Goal: Task Accomplishment & Management: Complete application form

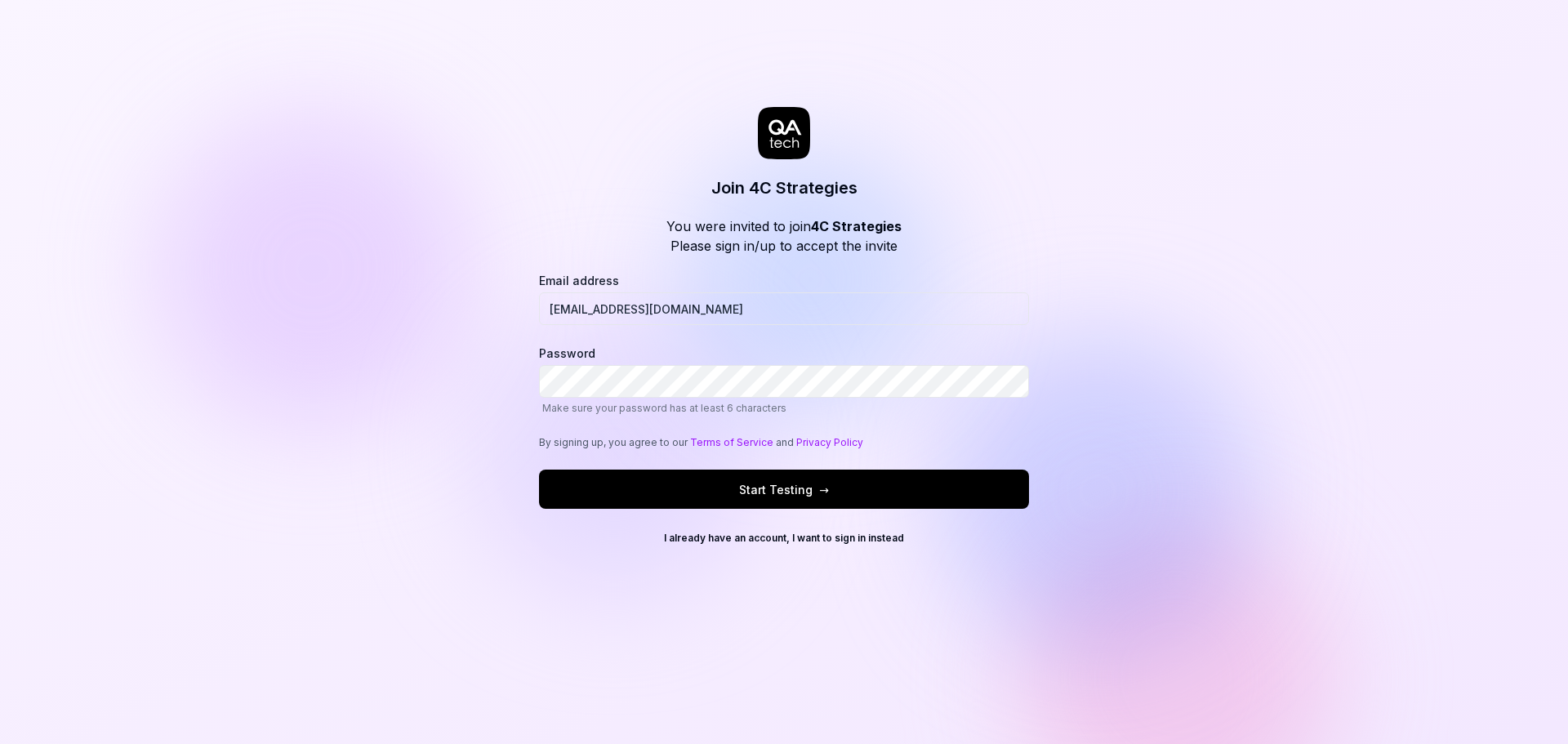
click at [443, 346] on div "Join 4C Strategies You were invited to join 4C Strategies Please sign in/up to …" at bounding box center [784, 372] width 1568 height 744
click at [291, 361] on div "Join 4C Strategies You were invited to join 4C Strategies Please sign in/up to …" at bounding box center [784, 372] width 1568 height 744
click at [769, 497] on span "Start Testing →" at bounding box center [784, 490] width 90 height 17
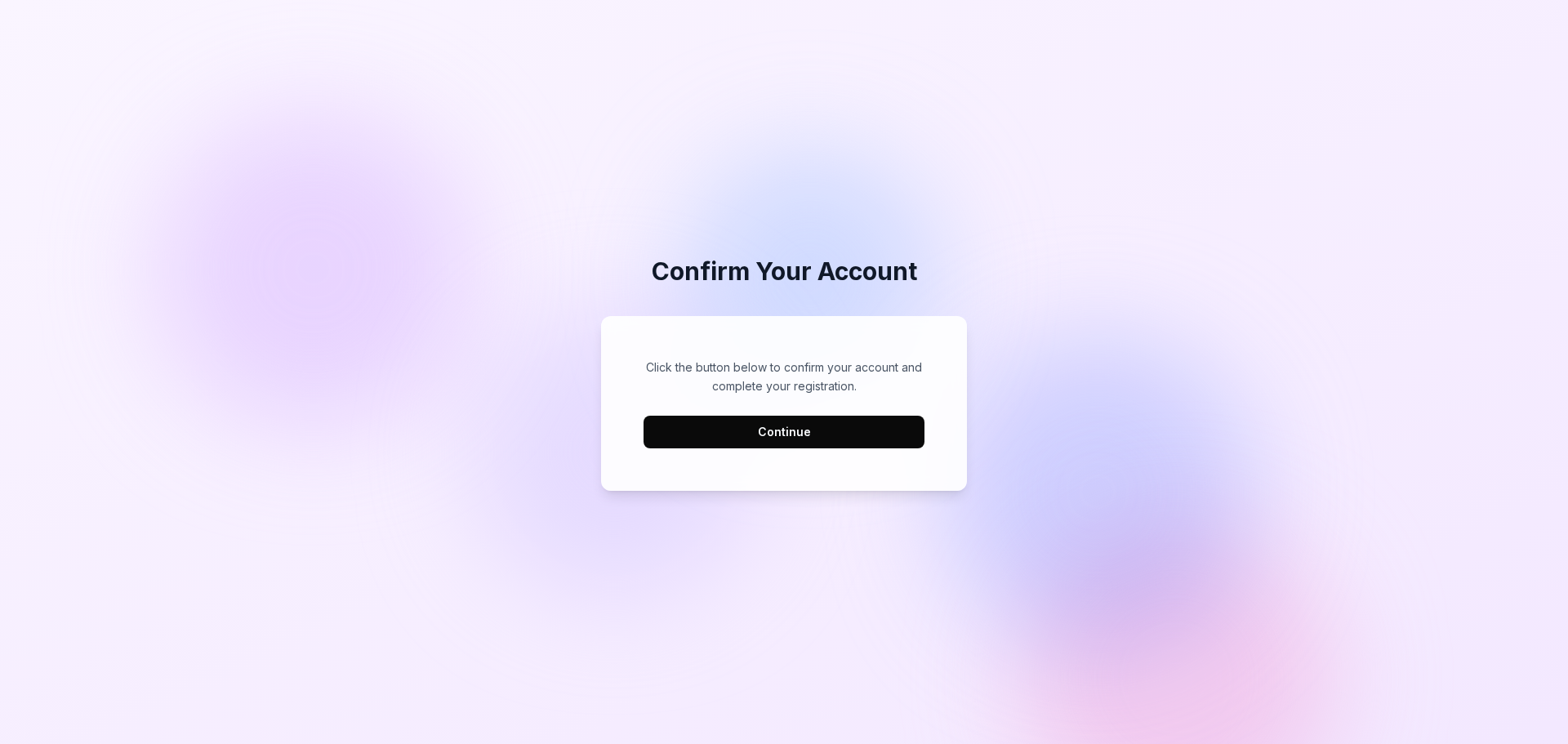
click at [852, 429] on button "Continue" at bounding box center [784, 432] width 281 height 32
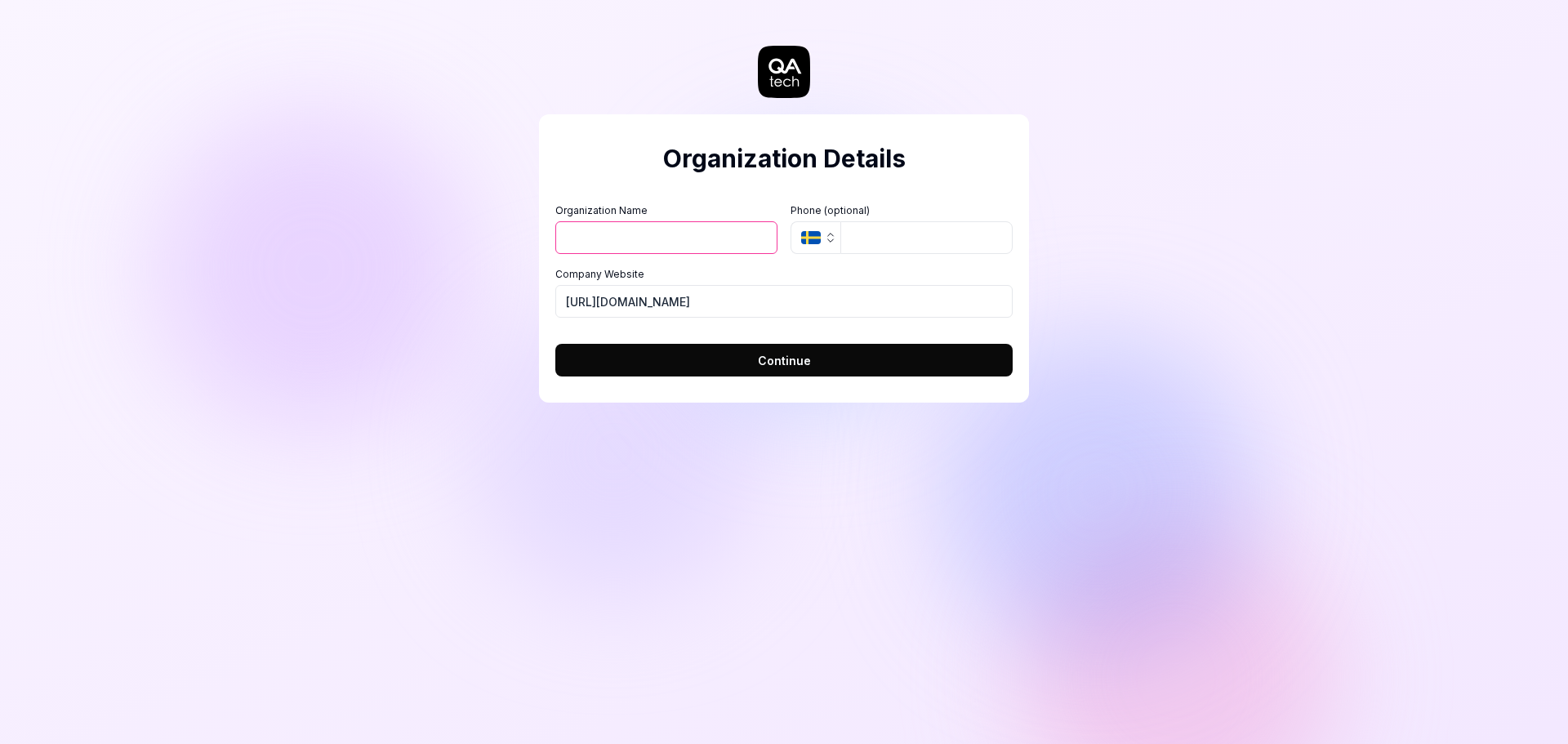
click at [629, 241] on input "Organization Name" at bounding box center [666, 237] width 222 height 32
click at [629, 230] on input "Organization Name" at bounding box center [666, 237] width 222 height 32
type input "4cstrategies"
click at [891, 242] on input "tel" at bounding box center [927, 237] width 173 height 32
type input "[PHONE_NUMBER]"
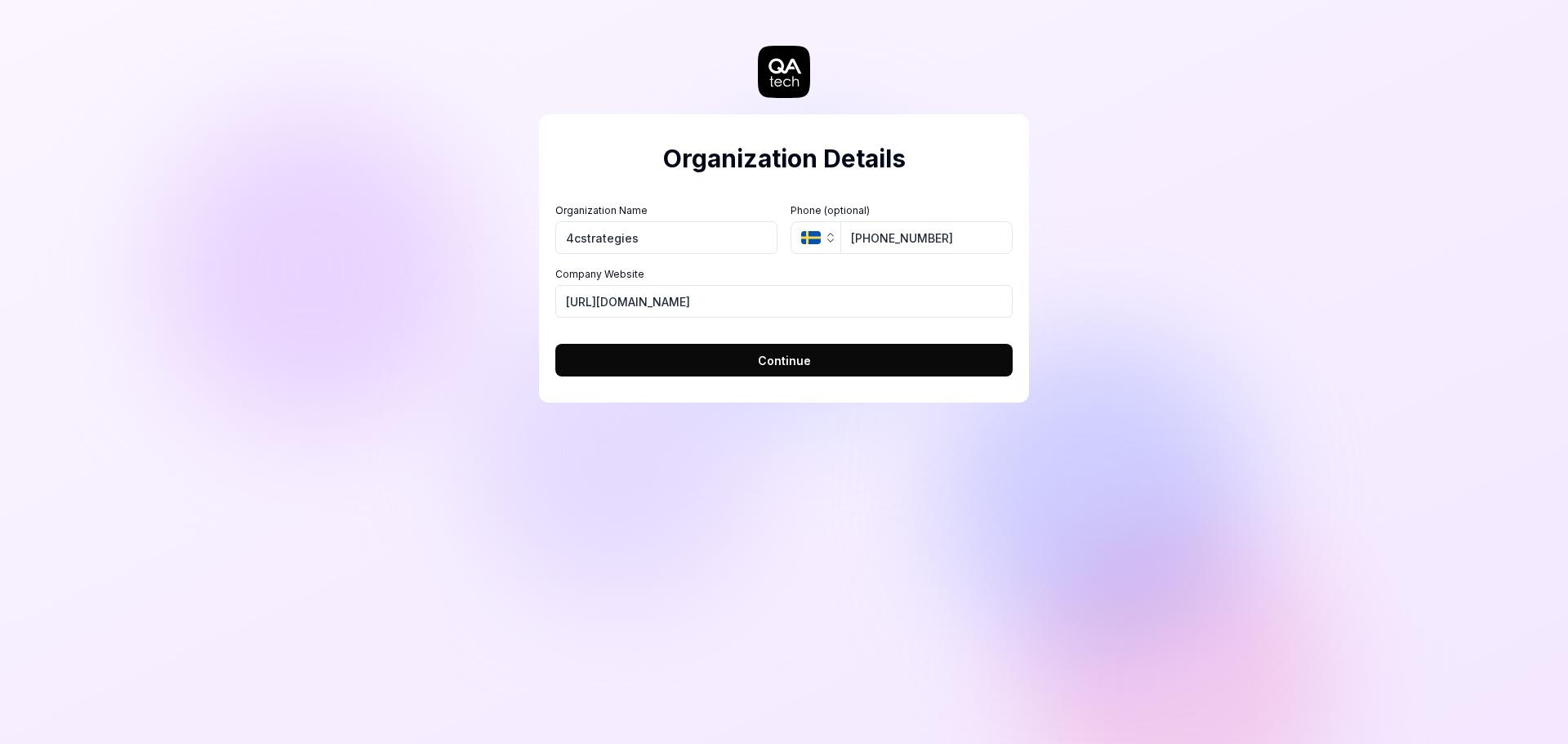
click at [889, 369] on button "Continue" at bounding box center [784, 359] width 457 height 32
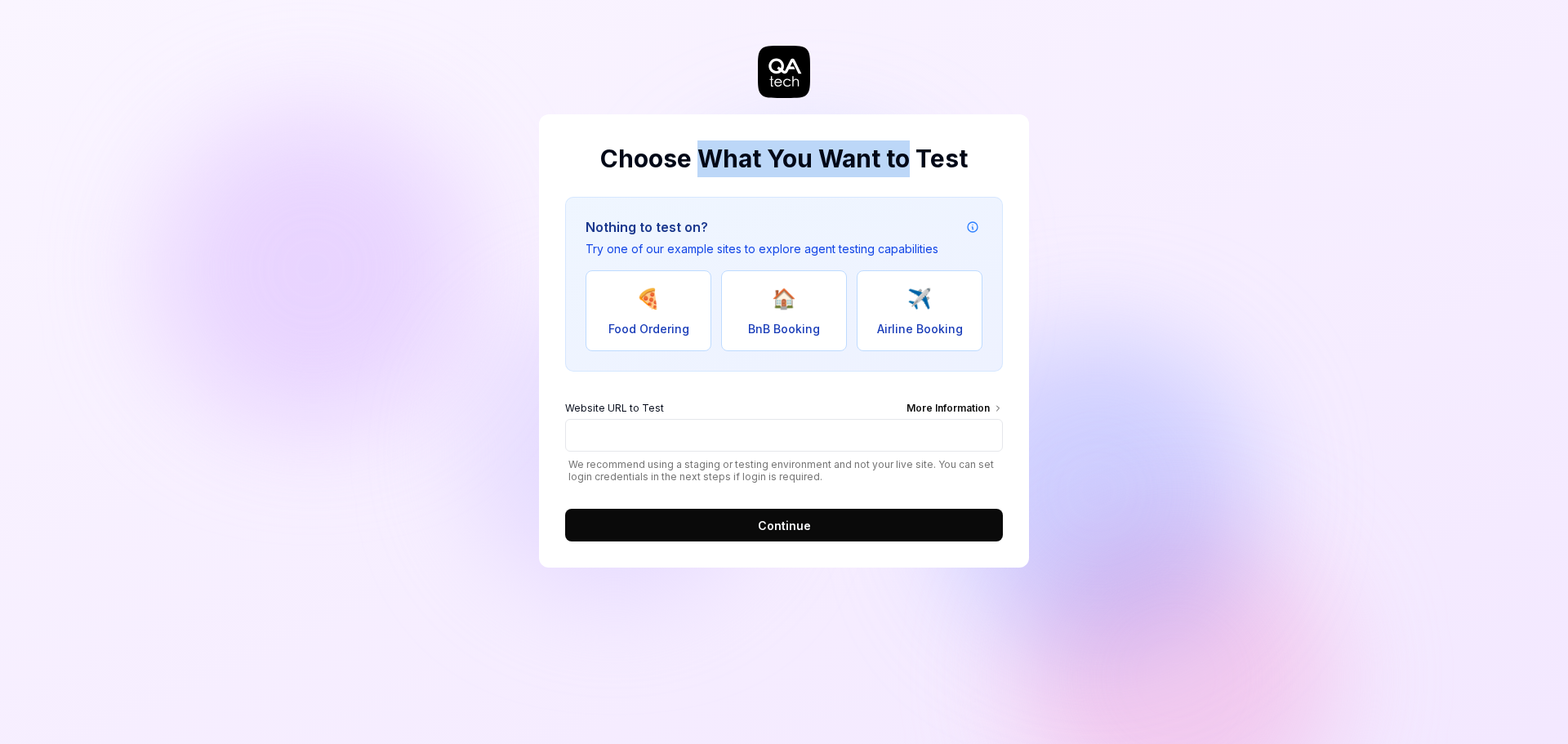
drag, startPoint x: 706, startPoint y: 157, endPoint x: 908, endPoint y: 153, distance: 202.0
click at [908, 153] on h2 "Choose What You Want to Test" at bounding box center [784, 159] width 438 height 37
click at [618, 432] on input "Website URL to Test More Information" at bounding box center [784, 434] width 438 height 32
click at [337, 444] on div "Choose What You Want to Test Nothing to test on? Try one of our example sites t…" at bounding box center [784, 372] width 1568 height 744
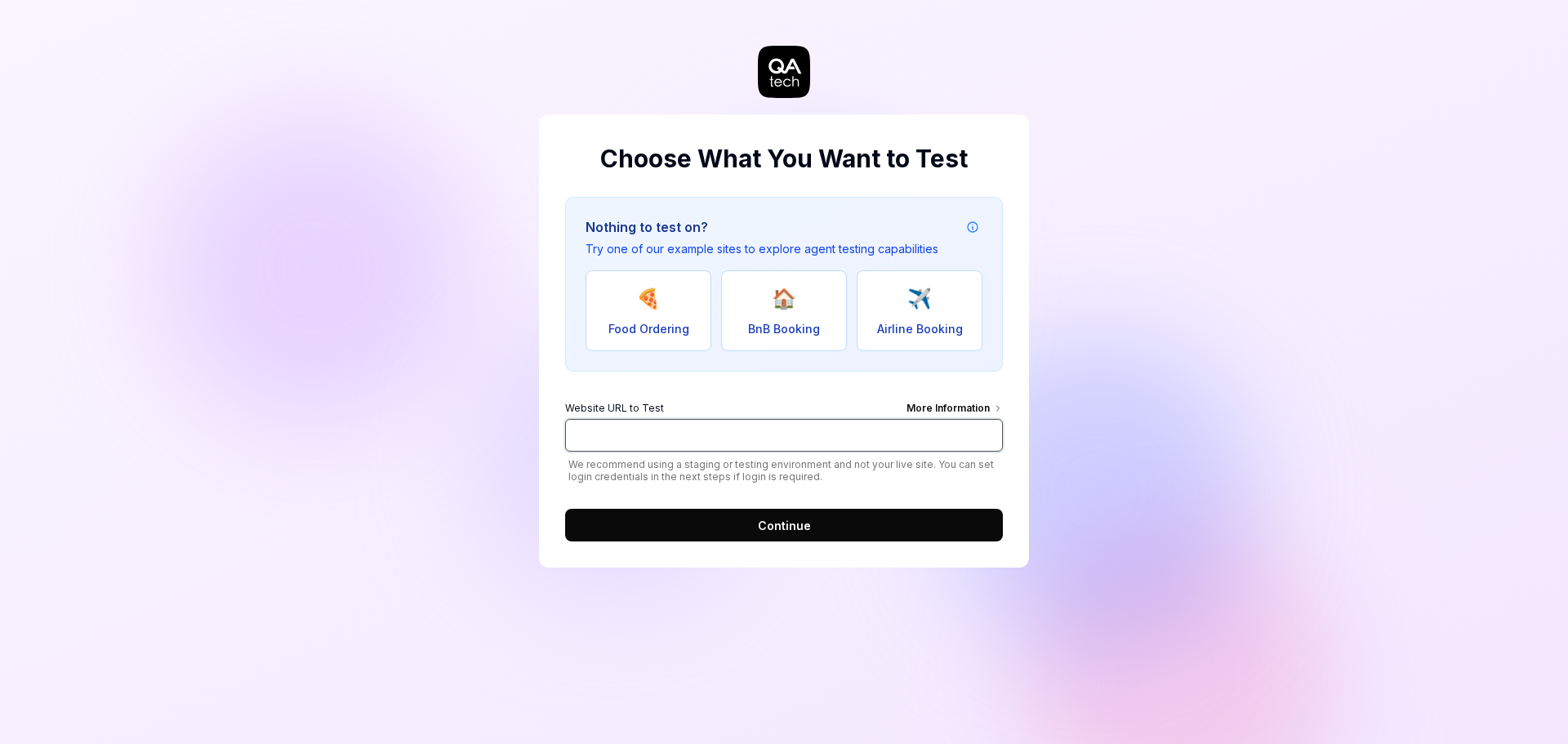
click at [771, 440] on input "Website URL to Test More Information" at bounding box center [784, 434] width 438 height 32
click at [954, 405] on div "More Information" at bounding box center [955, 410] width 97 height 18
click at [954, 419] on input "Website URL to Test More Information" at bounding box center [784, 434] width 438 height 32
drag, startPoint x: 587, startPoint y: 466, endPoint x: 919, endPoint y: 457, distance: 332.1
click at [919, 457] on div "Website URL to Test More Information We recommend using a staging or testing en…" at bounding box center [784, 442] width 438 height 82
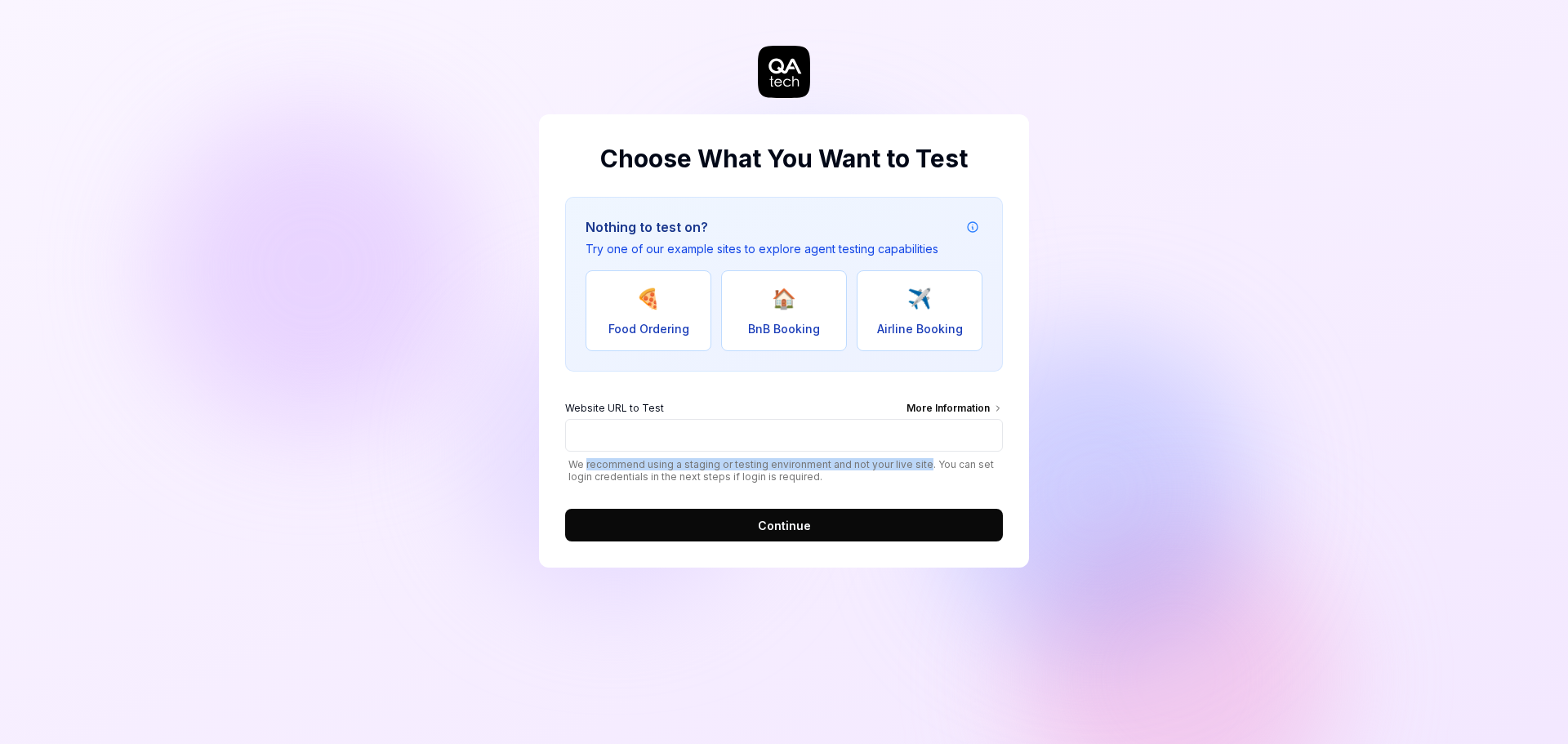
click at [919, 457] on div "Website URL to Test More Information We recommend using a staging or testing en…" at bounding box center [784, 442] width 438 height 82
drag, startPoint x: 593, startPoint y: 480, endPoint x: 816, endPoint y: 473, distance: 223.1
click at [816, 473] on span "We recommend using a staging or testing environment and not your live site. You…" at bounding box center [784, 470] width 438 height 24
drag, startPoint x: 731, startPoint y: 480, endPoint x: 765, endPoint y: 477, distance: 34.1
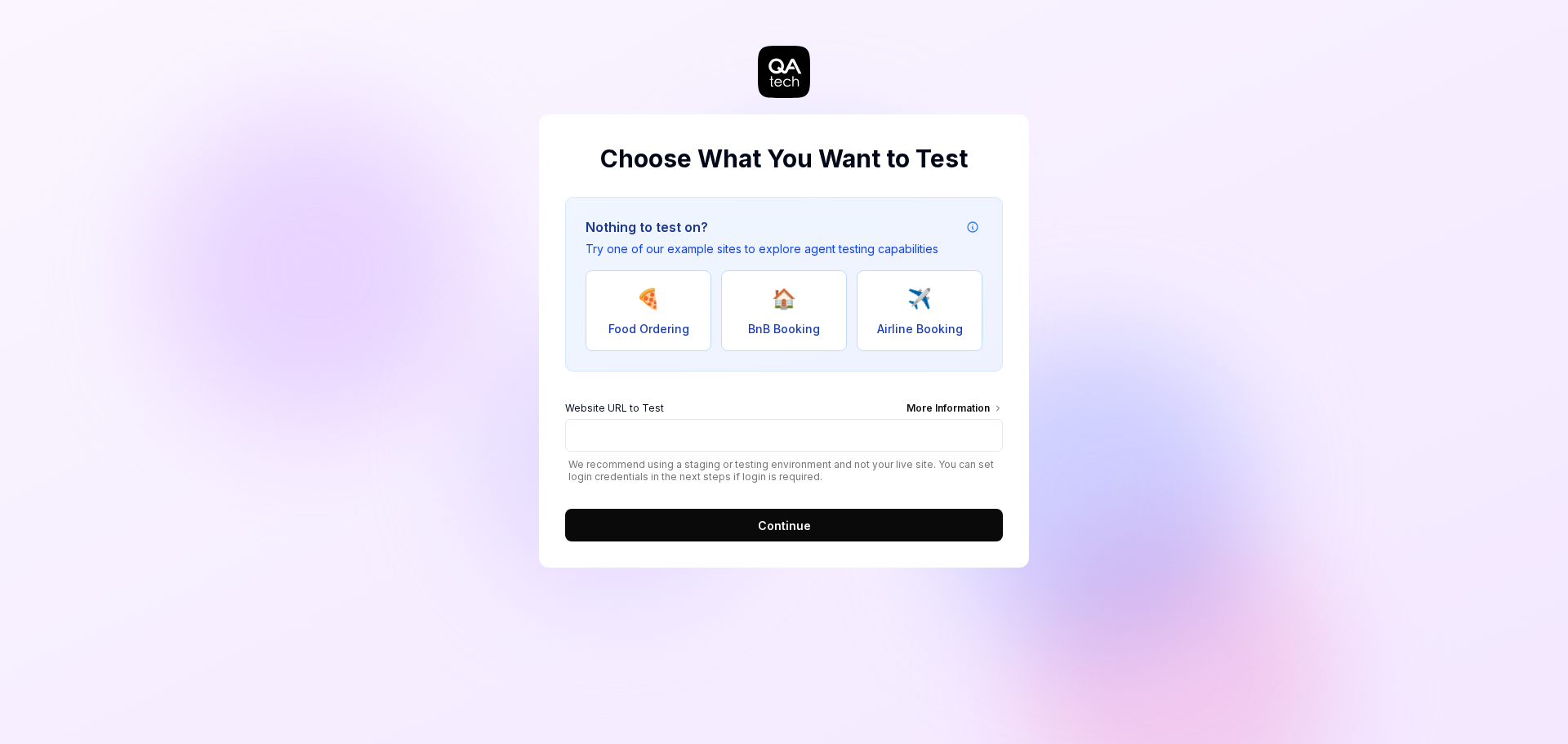
click at [765, 477] on span "We recommend using a staging or testing environment and not your live site. You…" at bounding box center [784, 470] width 438 height 24
click at [624, 438] on input "Website URL to Test More Information" at bounding box center [784, 434] width 438 height 32
click at [391, 406] on div "Choose What You Want to Test Nothing to test on? Try one of our example sites t…" at bounding box center [784, 372] width 1568 height 744
drag, startPoint x: 616, startPoint y: 252, endPoint x: 816, endPoint y: 246, distance: 200.1
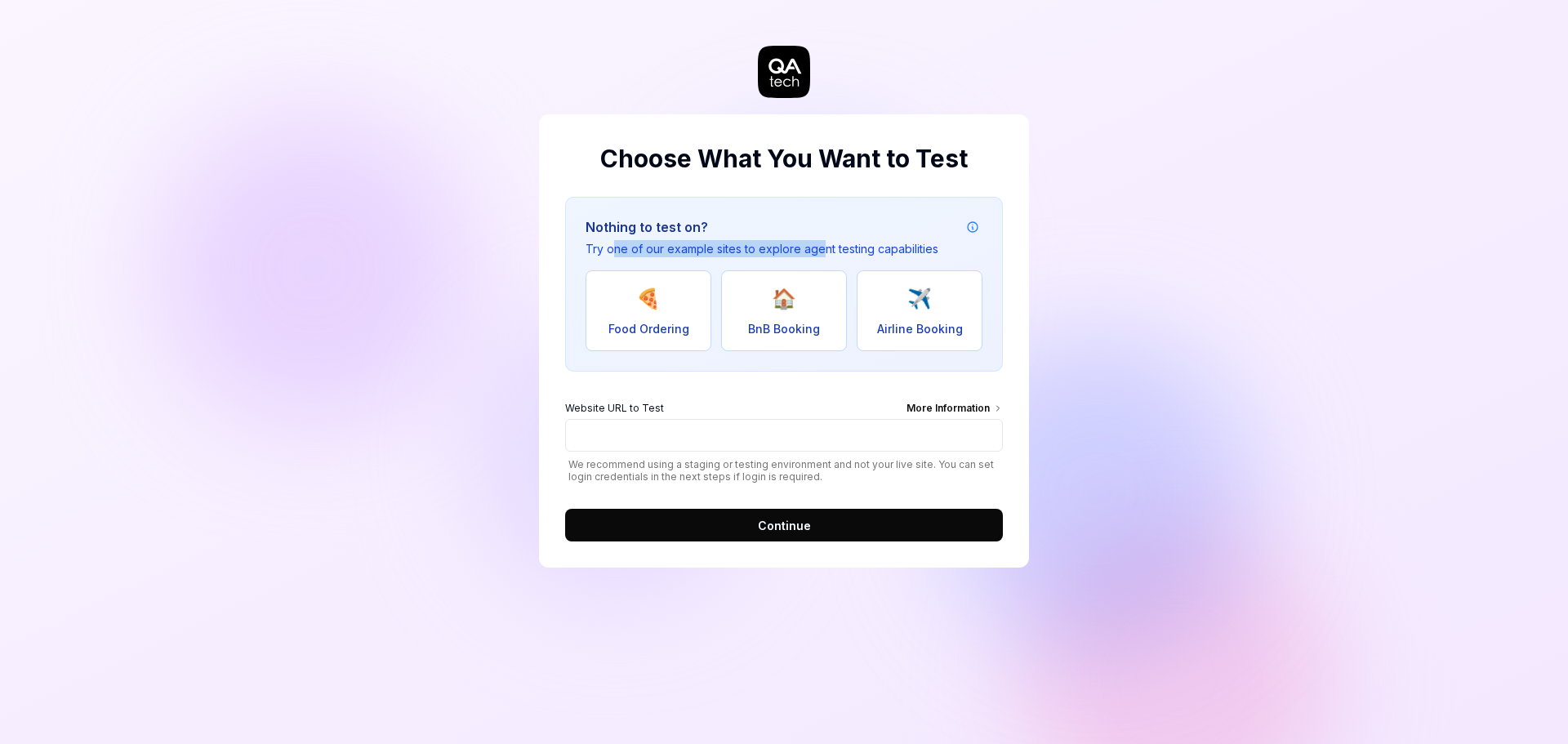
click at [816, 246] on p "Try one of our example sites to explore agent testing capabilities" at bounding box center [761, 249] width 353 height 17
click at [924, 311] on span "✈️" at bounding box center [919, 299] width 24 height 30
type input "[URL][DOMAIN_NAME]"
